Goal: Book appointment/travel/reservation

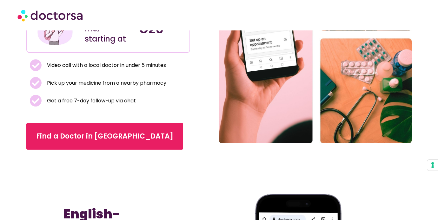
scroll to position [137, 0]
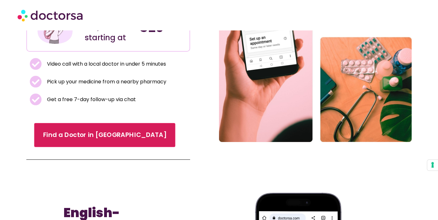
click at [90, 133] on span "Find a Doctor in [GEOGRAPHIC_DATA]" at bounding box center [105, 135] width 124 height 9
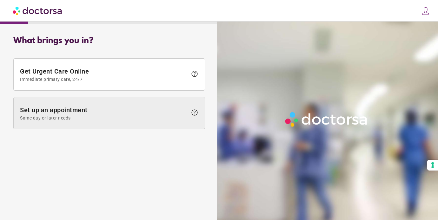
click at [88, 110] on span "Set up an appointment Same day or later needs" at bounding box center [104, 113] width 168 height 14
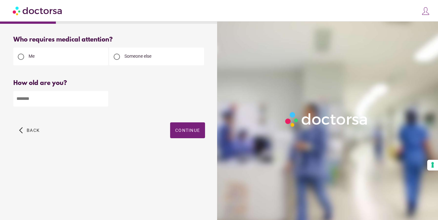
click at [79, 102] on input "number" at bounding box center [60, 99] width 95 height 16
type input "**"
click at [178, 130] on span "Continue" at bounding box center [187, 130] width 25 height 5
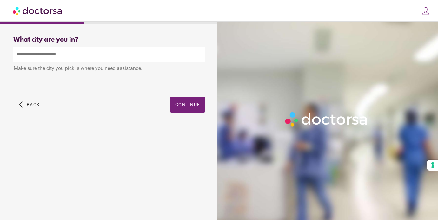
click at [95, 57] on input "text" at bounding box center [109, 55] width 192 height 16
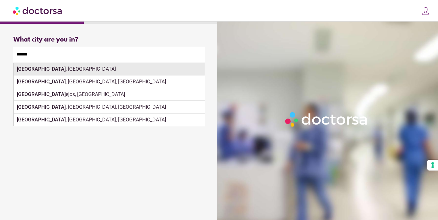
click at [100, 72] on div "Madrid , Spain" at bounding box center [109, 69] width 191 height 13
type input "**********"
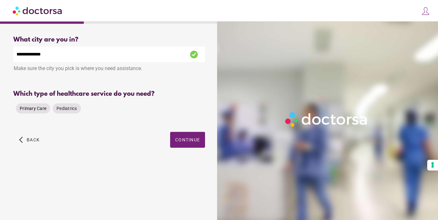
click at [40, 109] on span "Primary Care" at bounding box center [33, 108] width 27 height 5
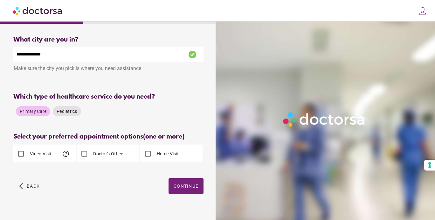
scroll to position [7, 0]
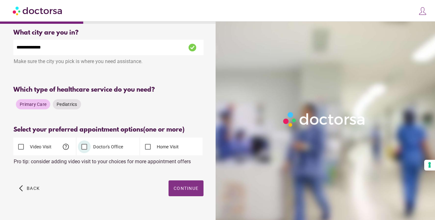
click at [179, 189] on span "button" at bounding box center [185, 189] width 35 height 16
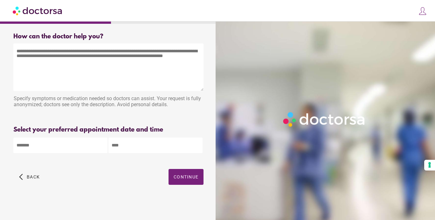
scroll to position [0, 0]
